Goal: Information Seeking & Learning: Learn about a topic

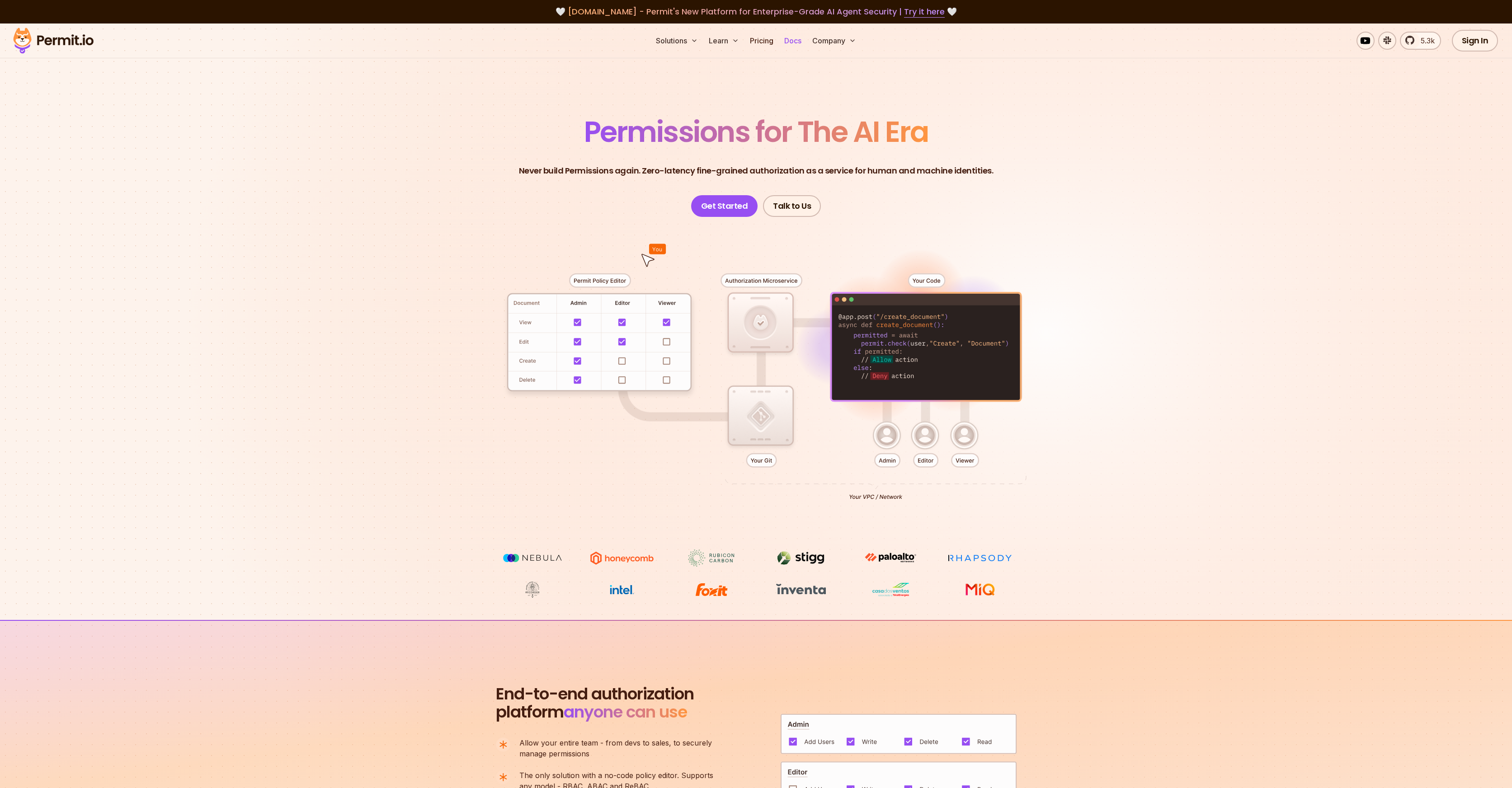
click at [799, 40] on link "Docs" at bounding box center [793, 40] width 25 height 18
click at [835, 40] on button "Company" at bounding box center [834, 40] width 51 height 18
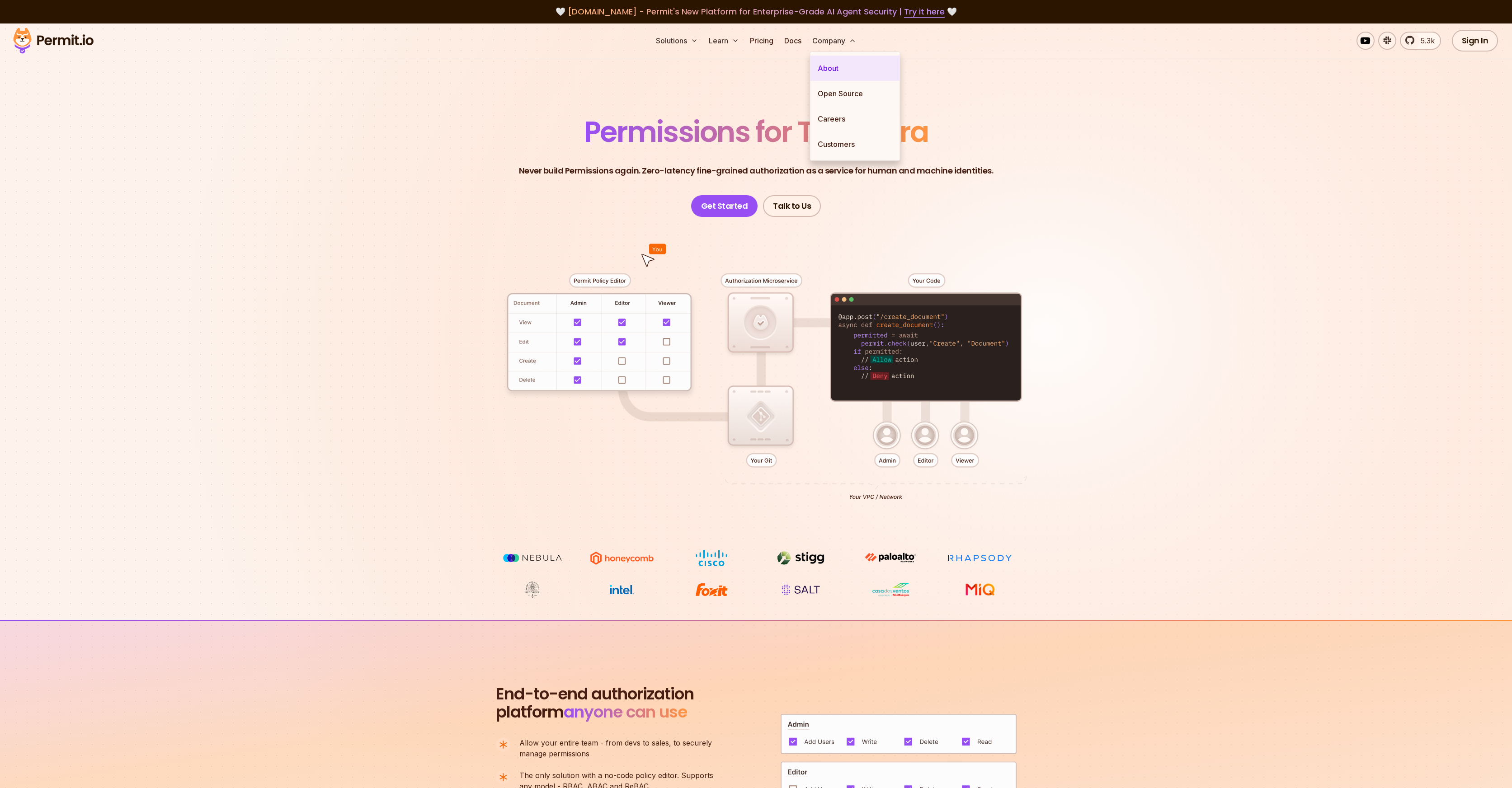
click at [843, 79] on link "About" at bounding box center [855, 68] width 89 height 25
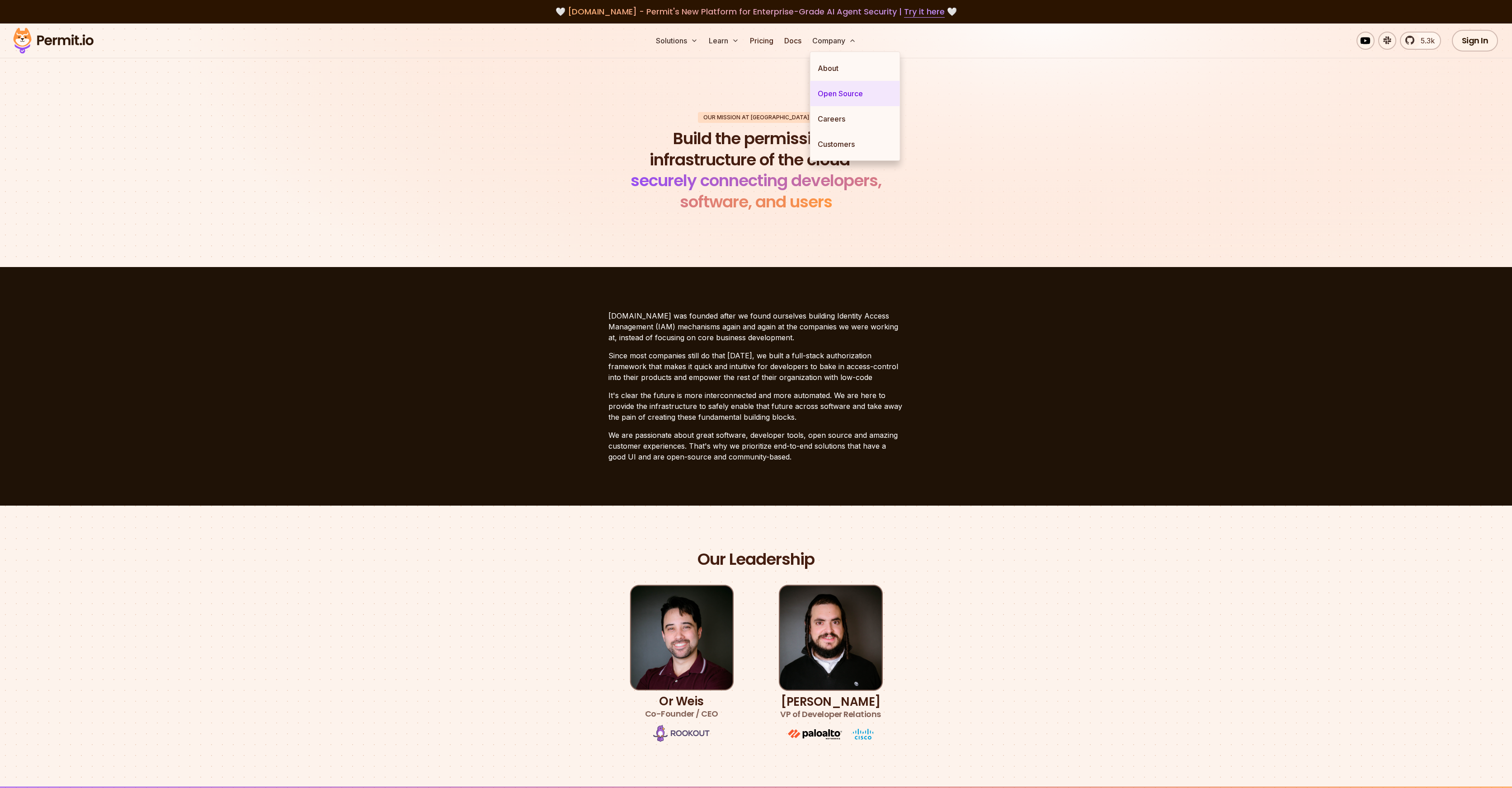
click at [836, 87] on link "Open Source" at bounding box center [855, 93] width 89 height 25
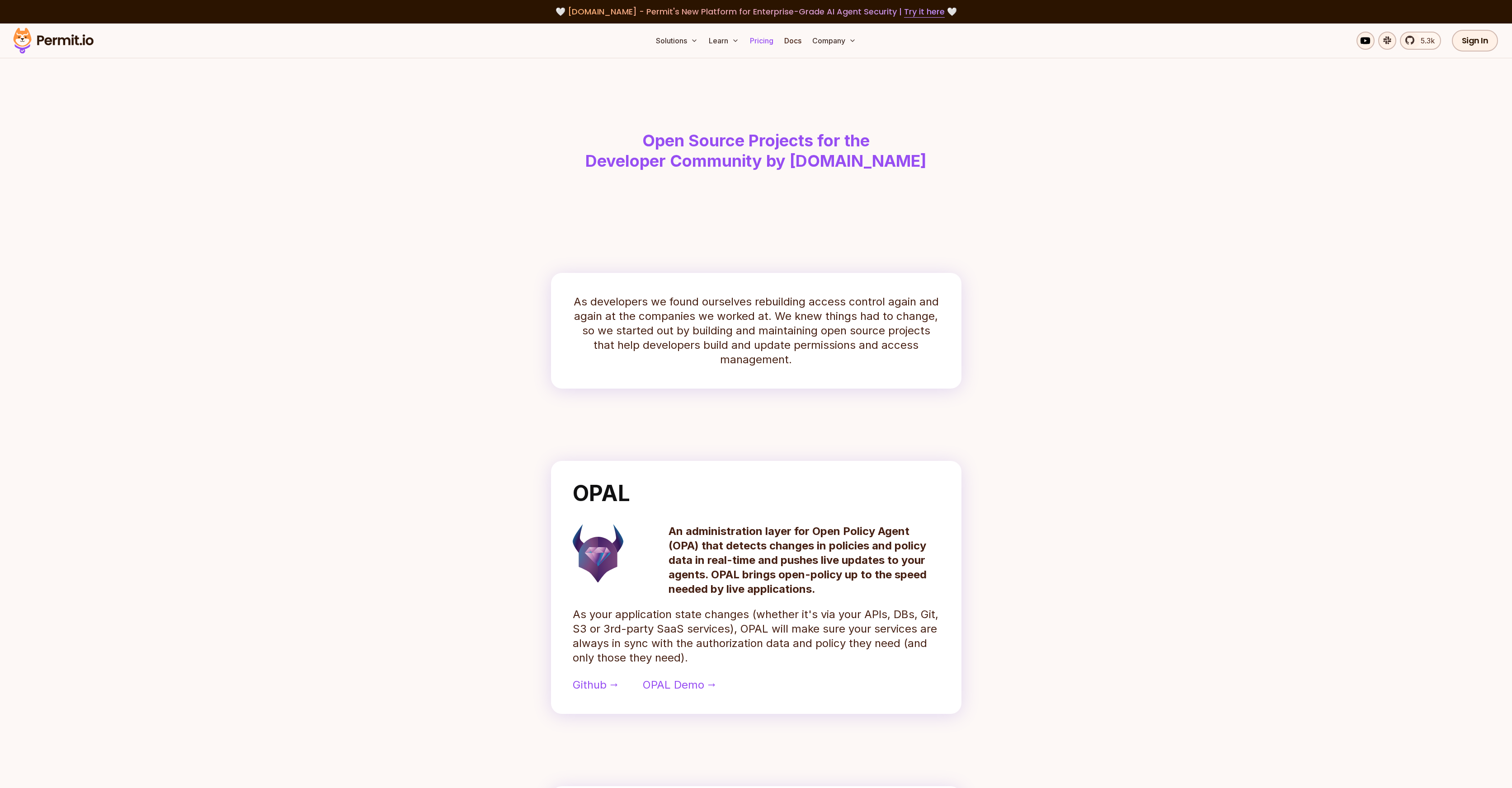
click at [756, 44] on link "Pricing" at bounding box center [761, 40] width 31 height 18
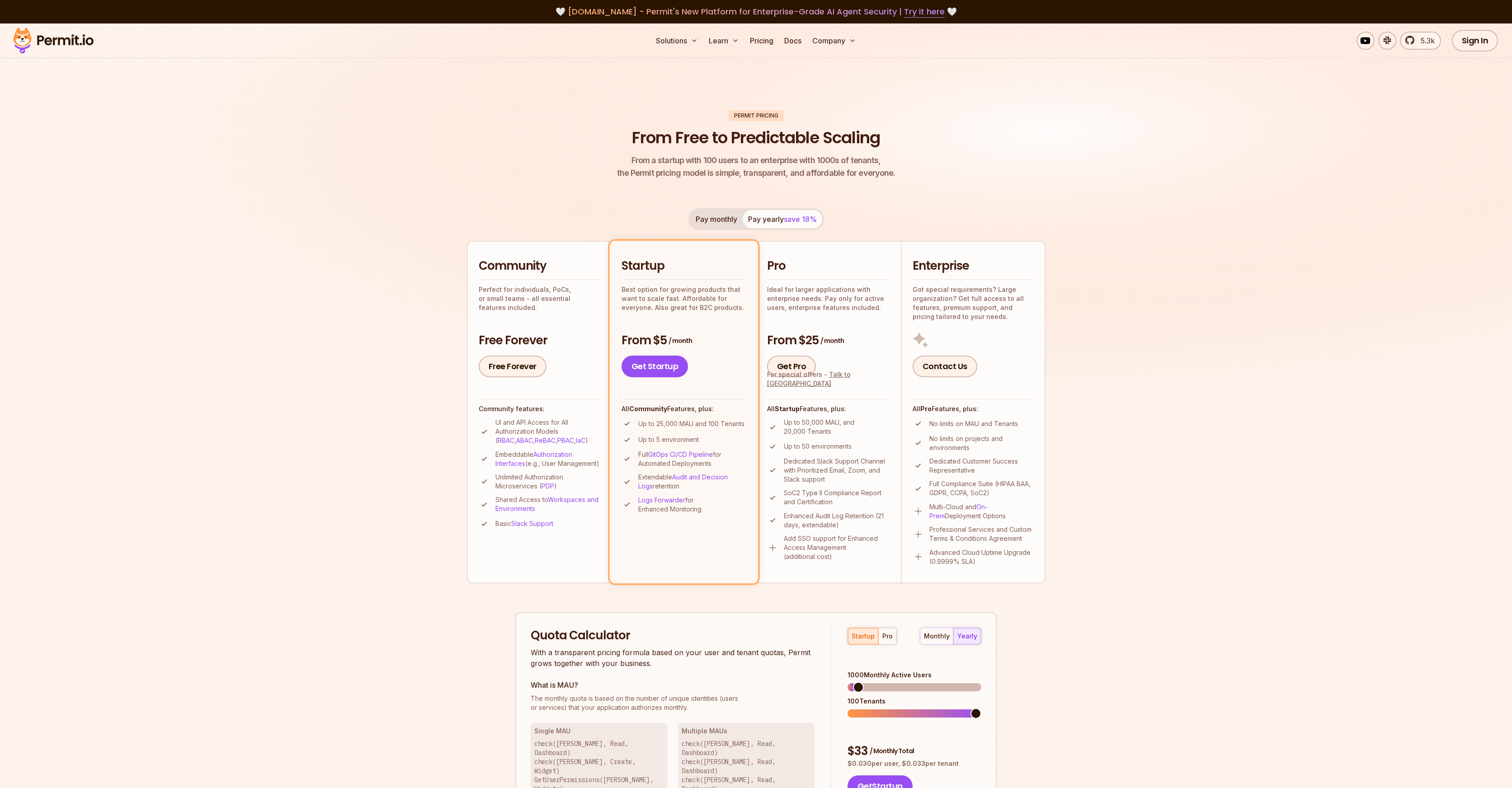
click at [837, 309] on p "Ideal for larger applications with enterprise needs. Pay only for active users,…" at bounding box center [828, 299] width 123 height 27
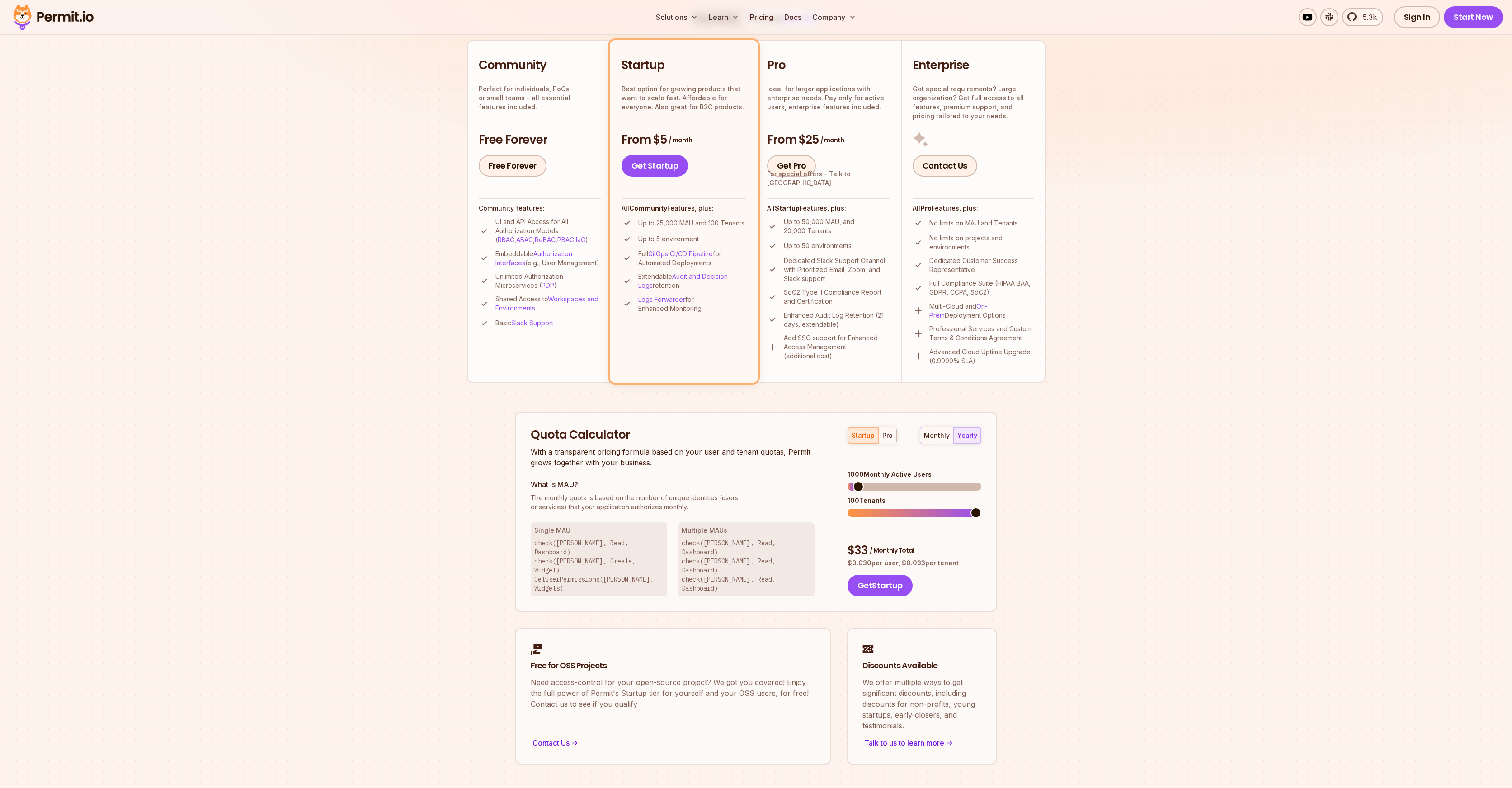
scroll to position [204, 0]
click at [914, 479] on span at bounding box center [914, 484] width 11 height 11
click at [936, 431] on div "monthly" at bounding box center [937, 432] width 26 height 9
click at [973, 433] on div "yearly" at bounding box center [967, 432] width 20 height 9
click at [940, 432] on div "monthly" at bounding box center [937, 432] width 26 height 9
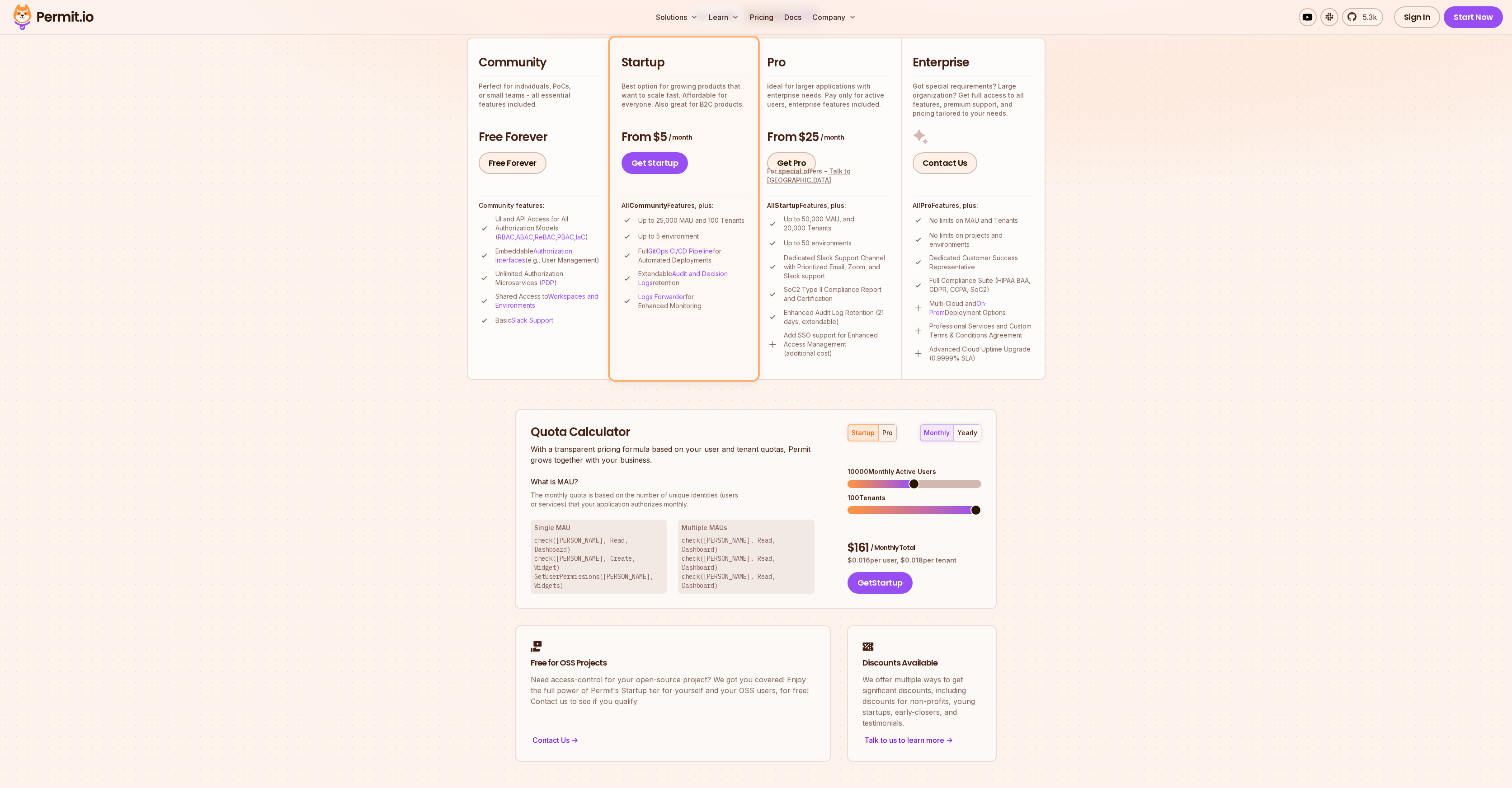
click at [882, 434] on div "pro" at bounding box center [887, 432] width 11 height 9
click at [968, 429] on div "yearly" at bounding box center [967, 432] width 20 height 9
click at [848, 479] on span at bounding box center [853, 484] width 11 height 11
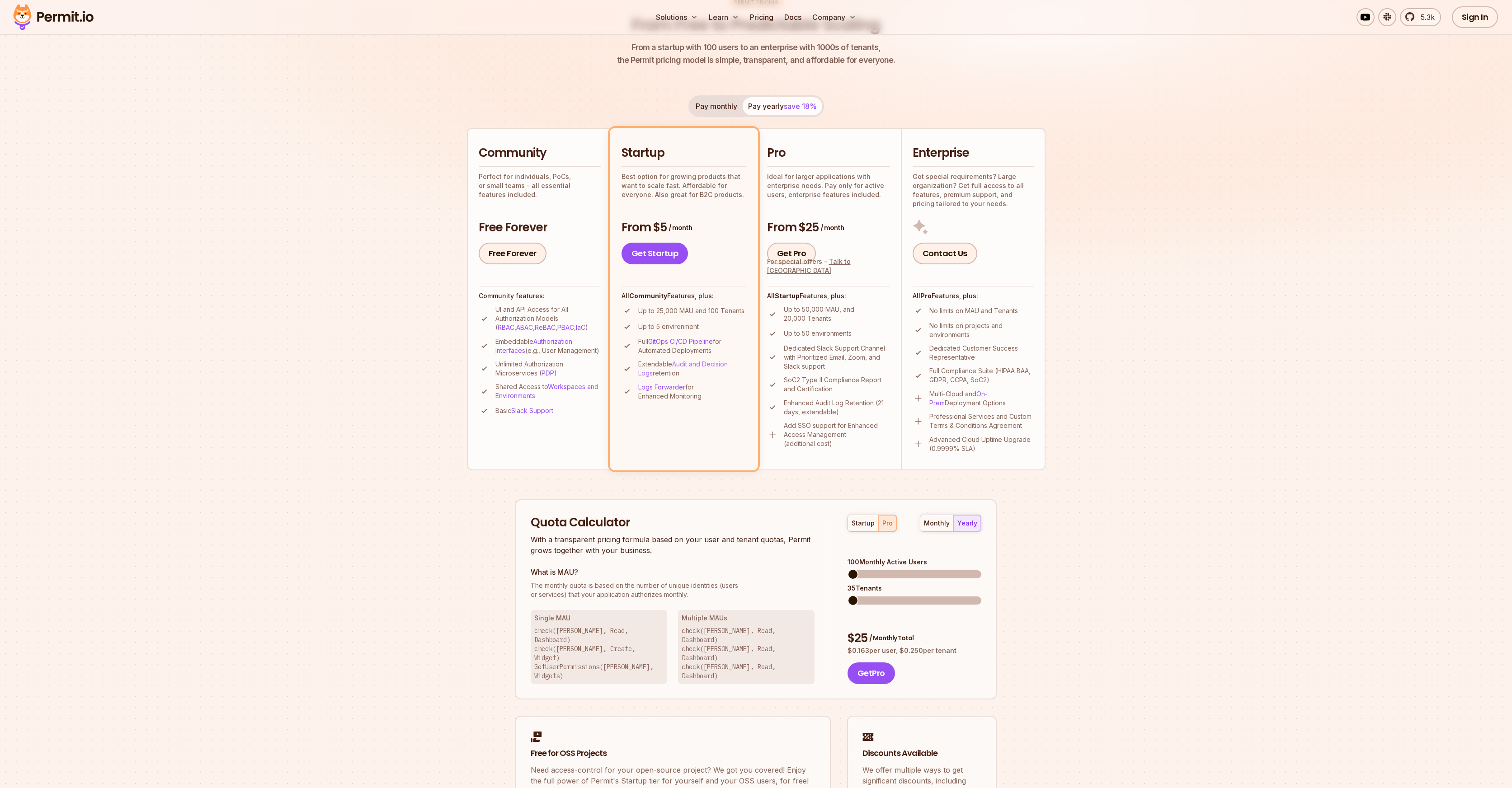
scroll to position [0, 0]
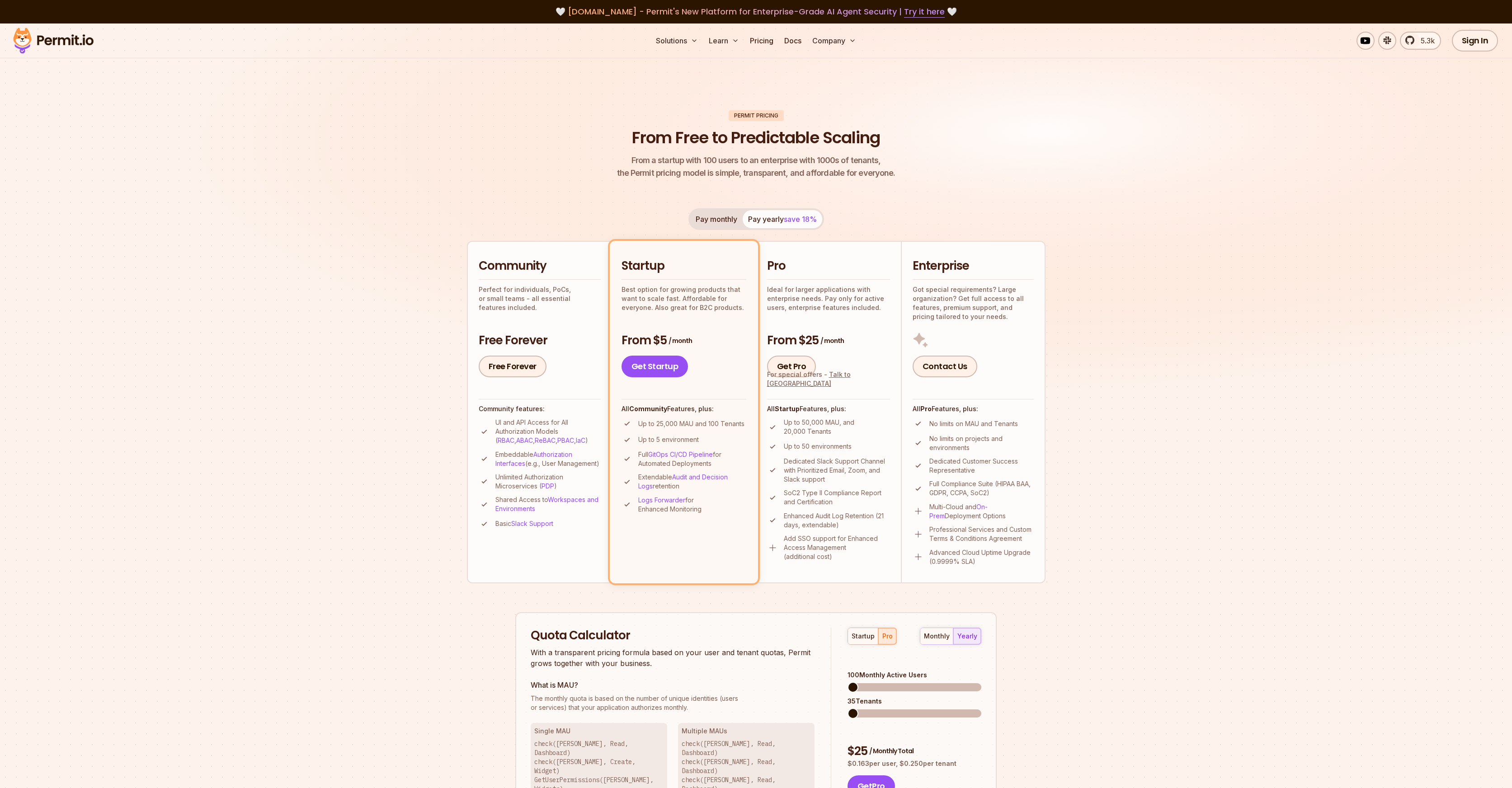
click at [724, 222] on button "Pay monthly" at bounding box center [716, 219] width 52 height 18
click at [806, 226] on button "Pay yearly save 18%" at bounding box center [782, 219] width 80 height 18
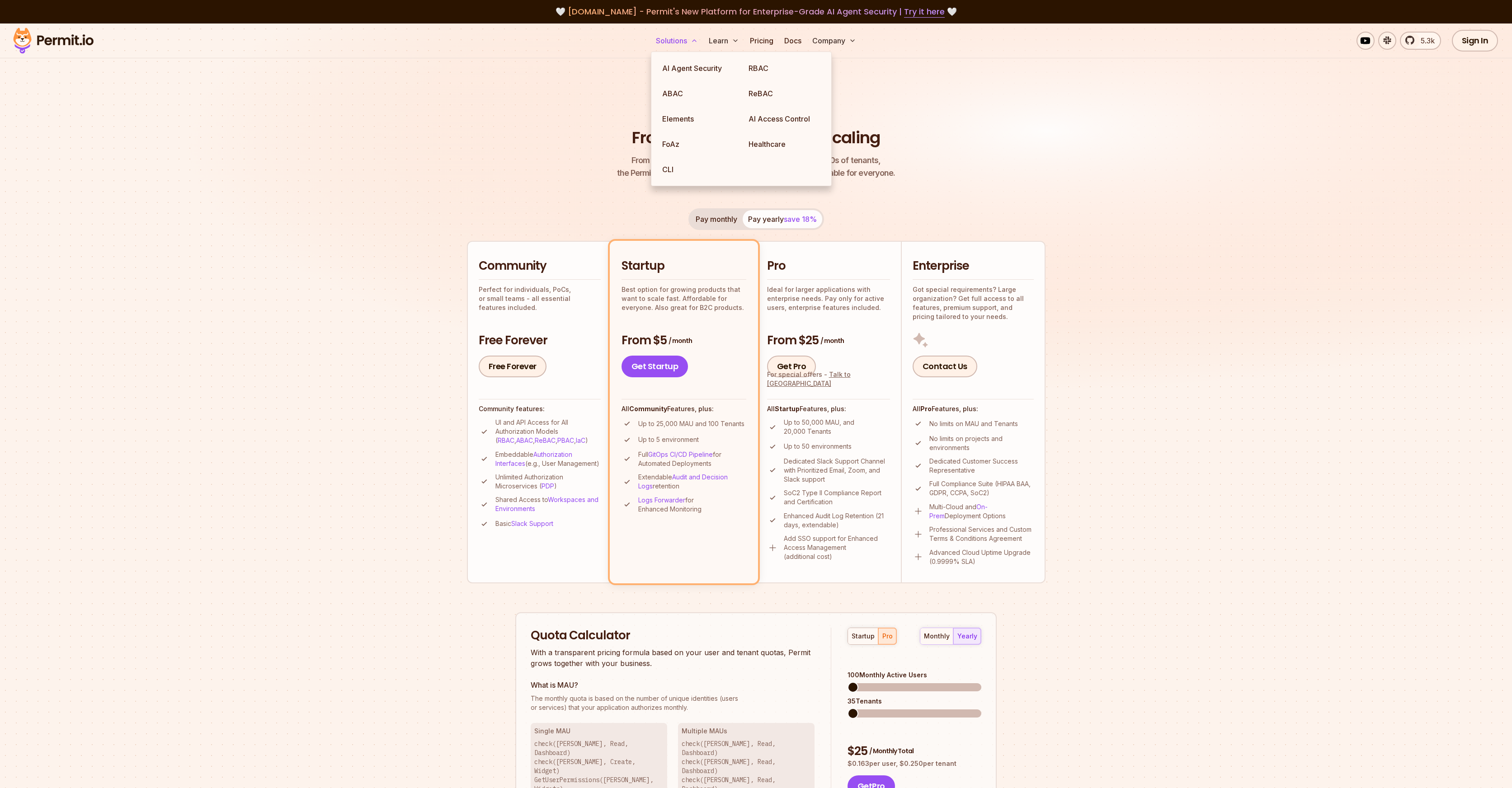
click at [676, 42] on button "Solutions" at bounding box center [677, 40] width 49 height 18
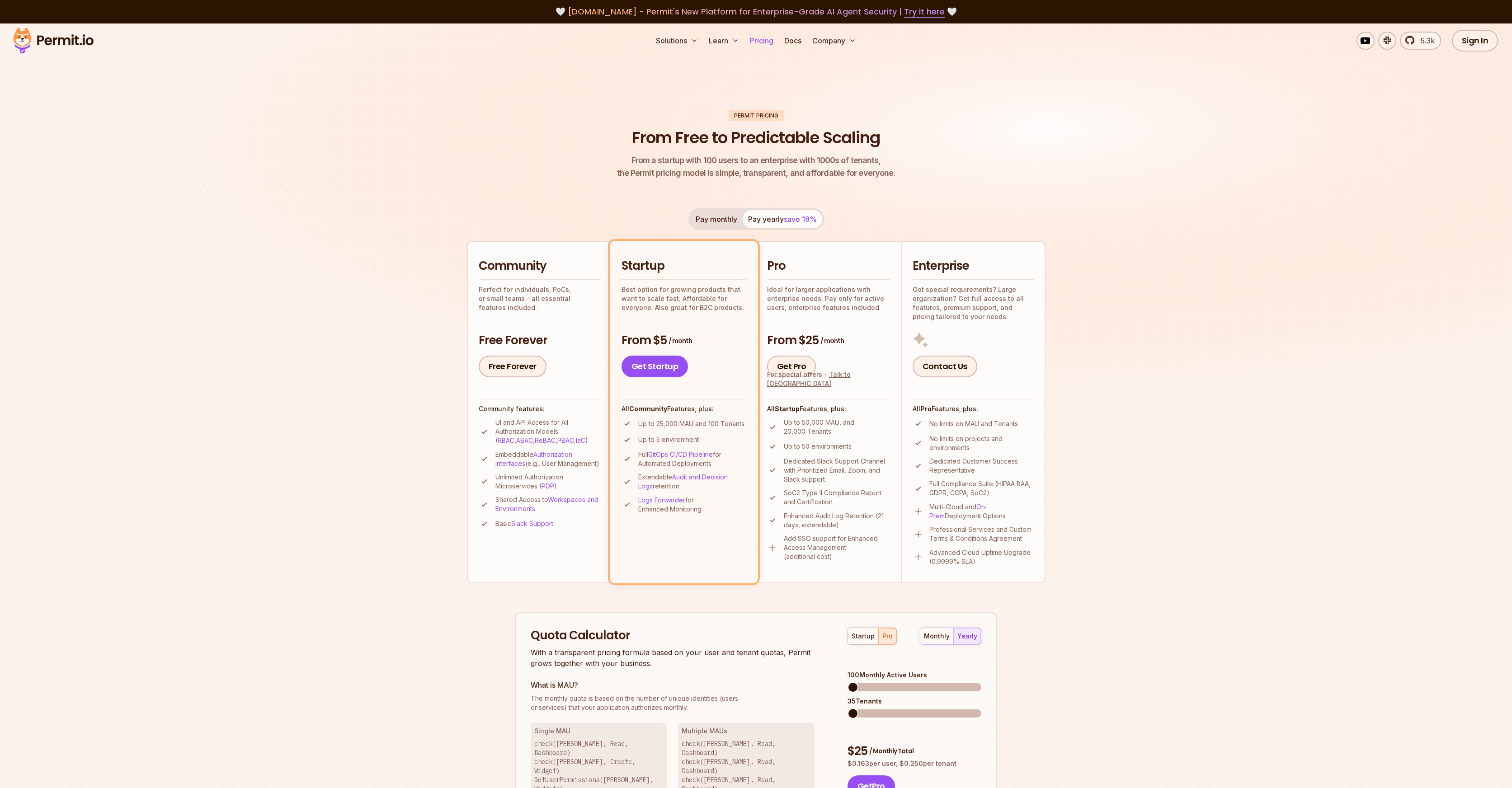
click at [760, 39] on link "Pricing" at bounding box center [761, 40] width 31 height 18
click at [757, 46] on link "Pricing" at bounding box center [761, 40] width 31 height 18
click at [784, 40] on link "Docs" at bounding box center [793, 40] width 25 height 18
click at [805, 266] on h2 "Pro" at bounding box center [828, 266] width 123 height 16
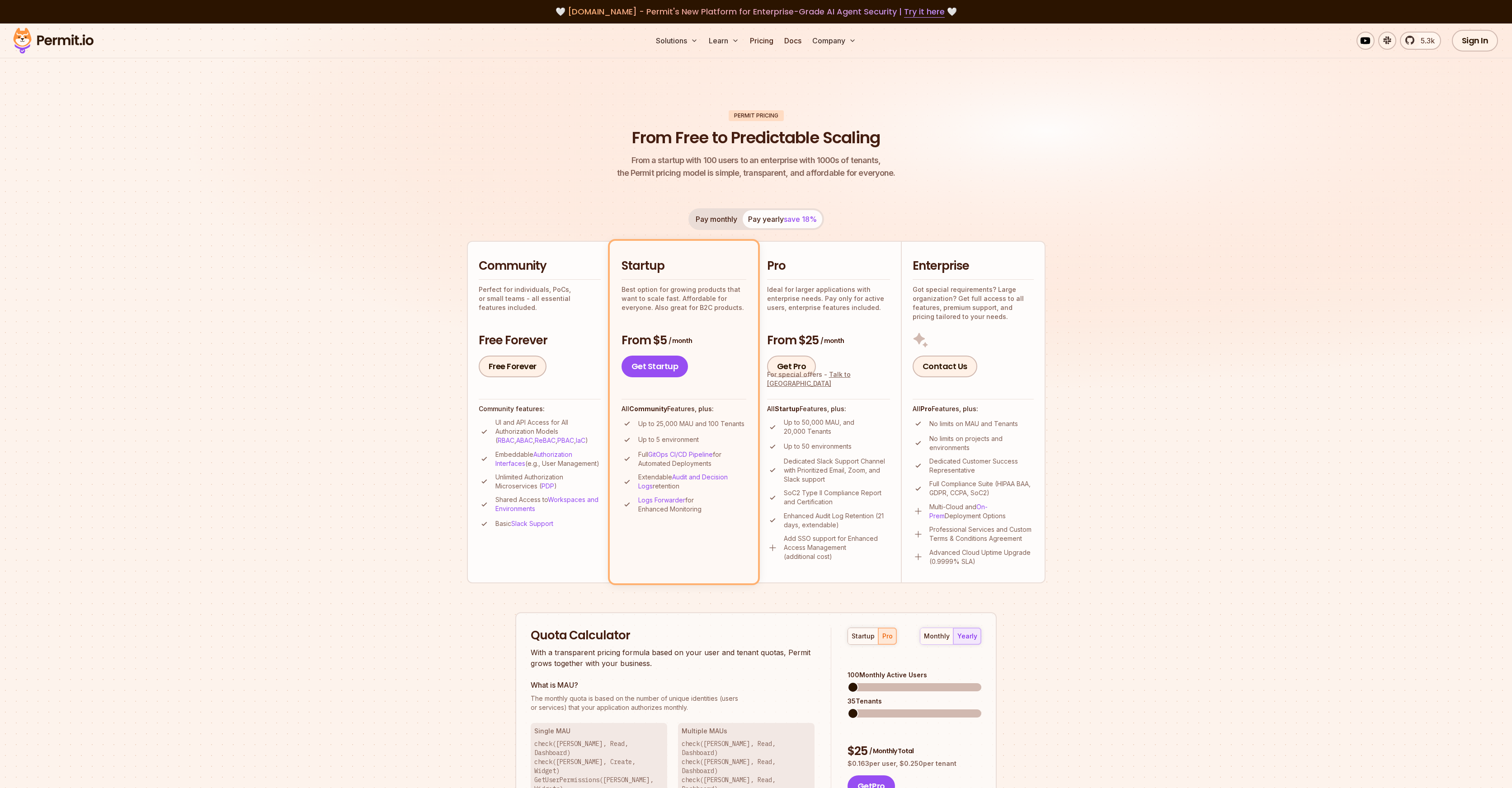
click at [555, 274] on div "Community Perfect for individuals, PoCs, or small teams - all essential feature…" at bounding box center [540, 285] width 122 height 54
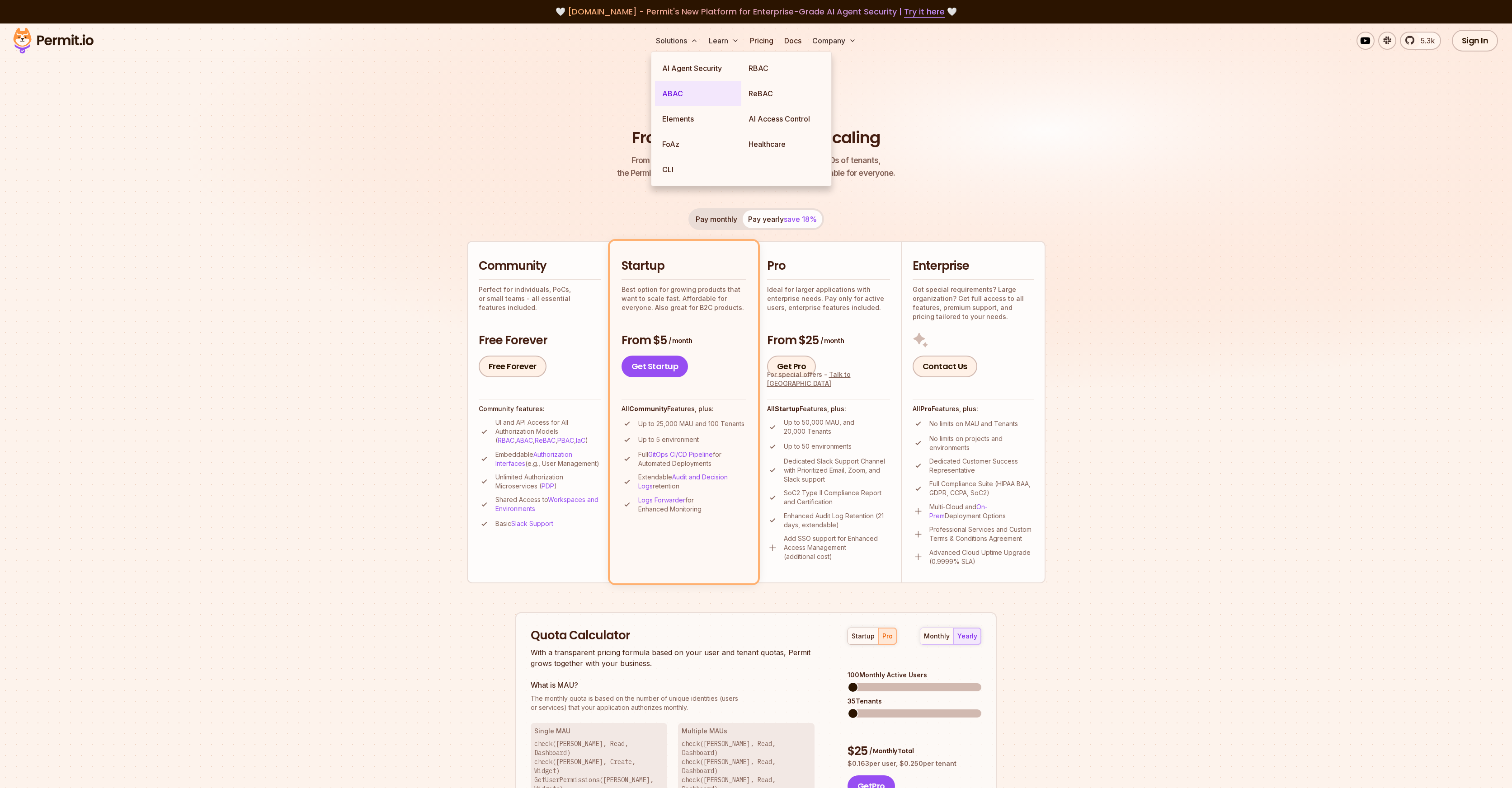
click at [666, 97] on link "ABAC" at bounding box center [698, 93] width 86 height 25
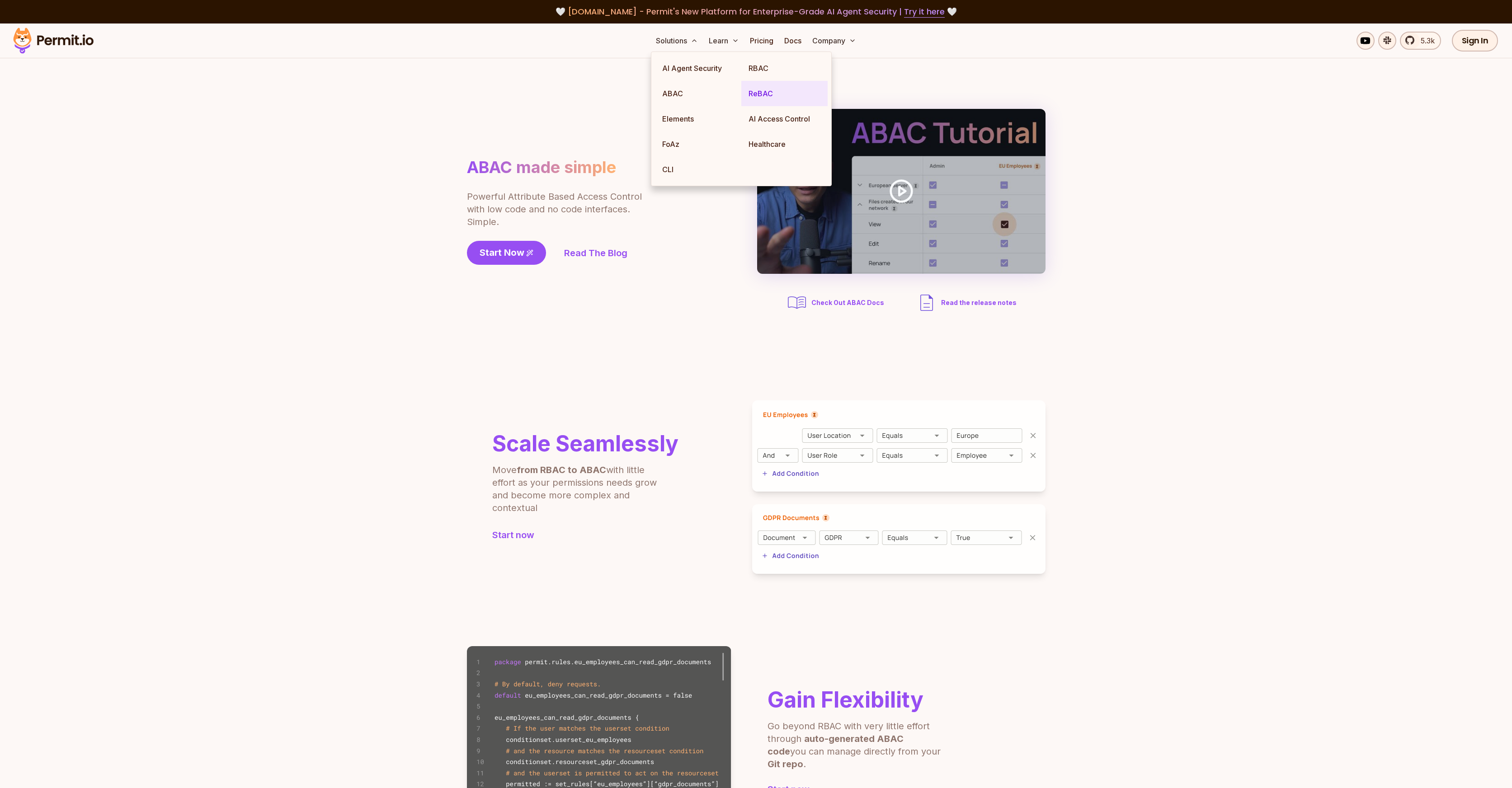
click at [755, 97] on link "ReBAC" at bounding box center [784, 93] width 86 height 25
